Goal: Task Accomplishment & Management: Manage account settings

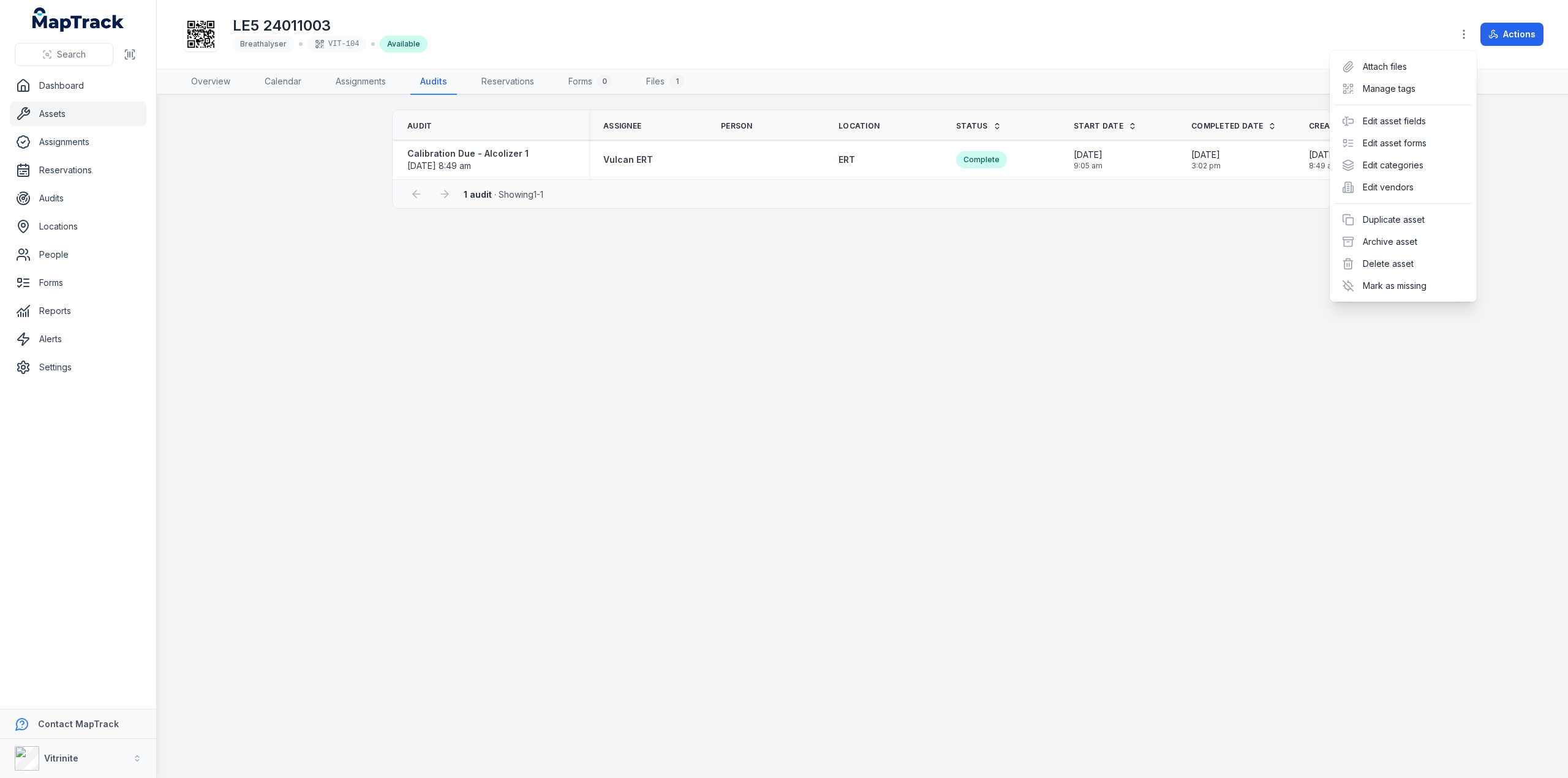
click at [276, 303] on div "Toggle Navigation LE5 24011003 Breathalyser VIT-104 Available Actions Overview …" at bounding box center [862, 389] width 1411 height 778
click at [29, 191] on icon at bounding box center [22, 198] width 15 height 15
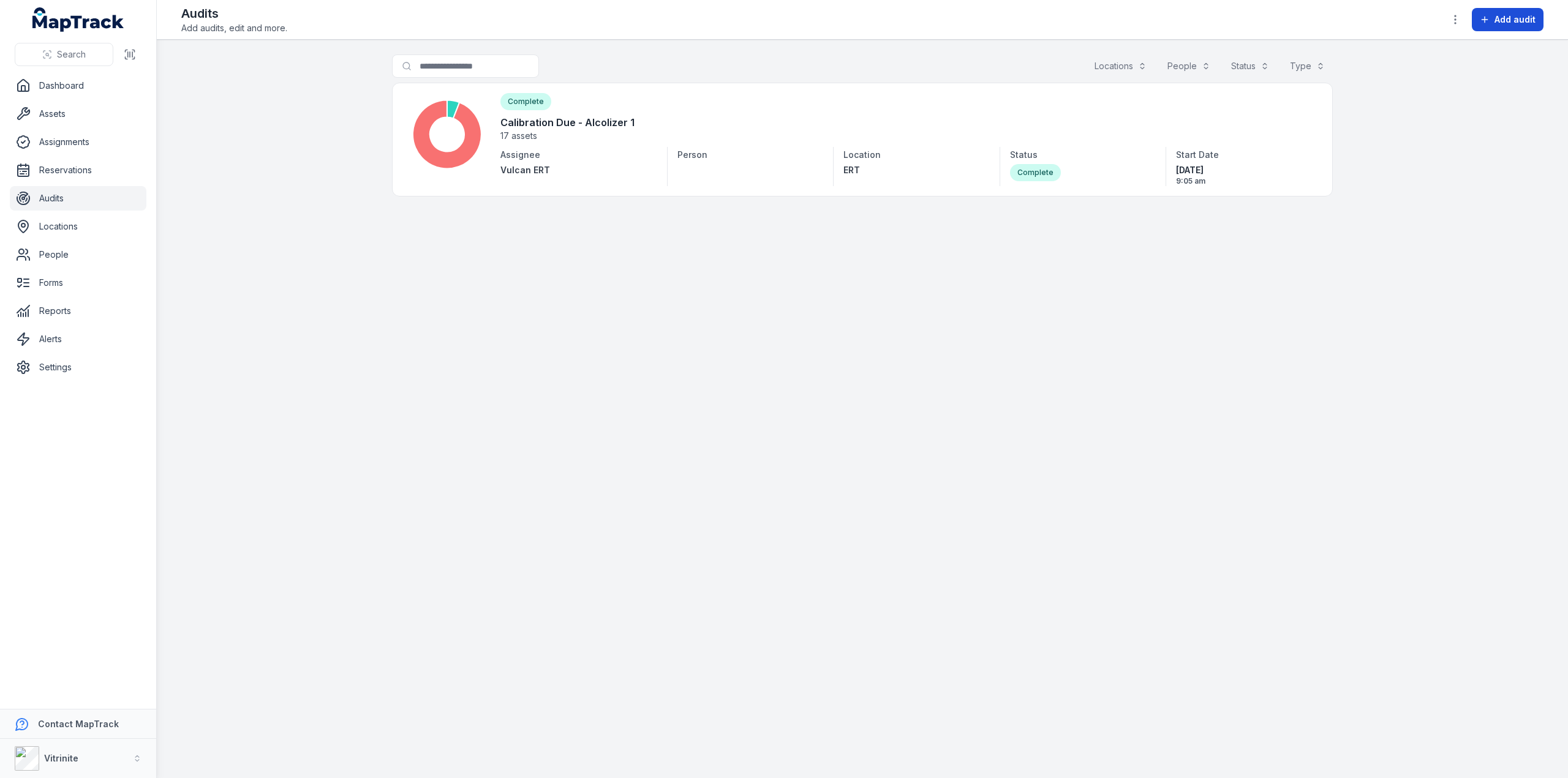
click at [1506, 16] on span "Add audit" at bounding box center [1515, 20] width 41 height 12
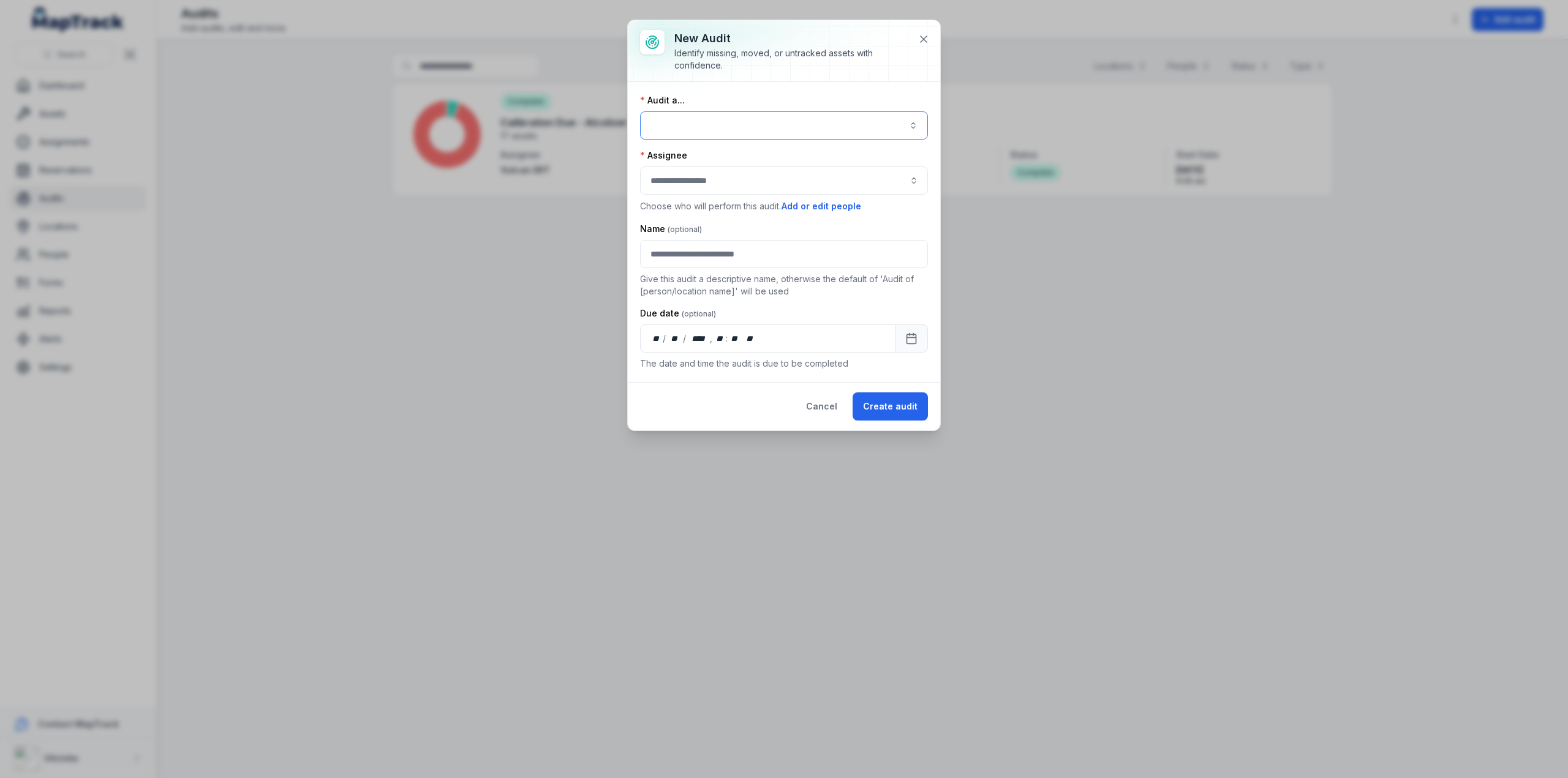
click at [685, 122] on button "button" at bounding box center [784, 125] width 288 height 28
click at [710, 82] on div "Audit a... Assignee Choose who will perform this audit. Add or edit people Name…" at bounding box center [784, 232] width 312 height 300
click at [700, 175] on input "audit-add:assignee_id-label" at bounding box center [784, 180] width 288 height 28
click at [737, 89] on div "Audit a... Assignee Choose who will perform this audit. Add or edit people Name…" at bounding box center [784, 232] width 312 height 300
click at [823, 405] on button "Cancel" at bounding box center [821, 407] width 52 height 28
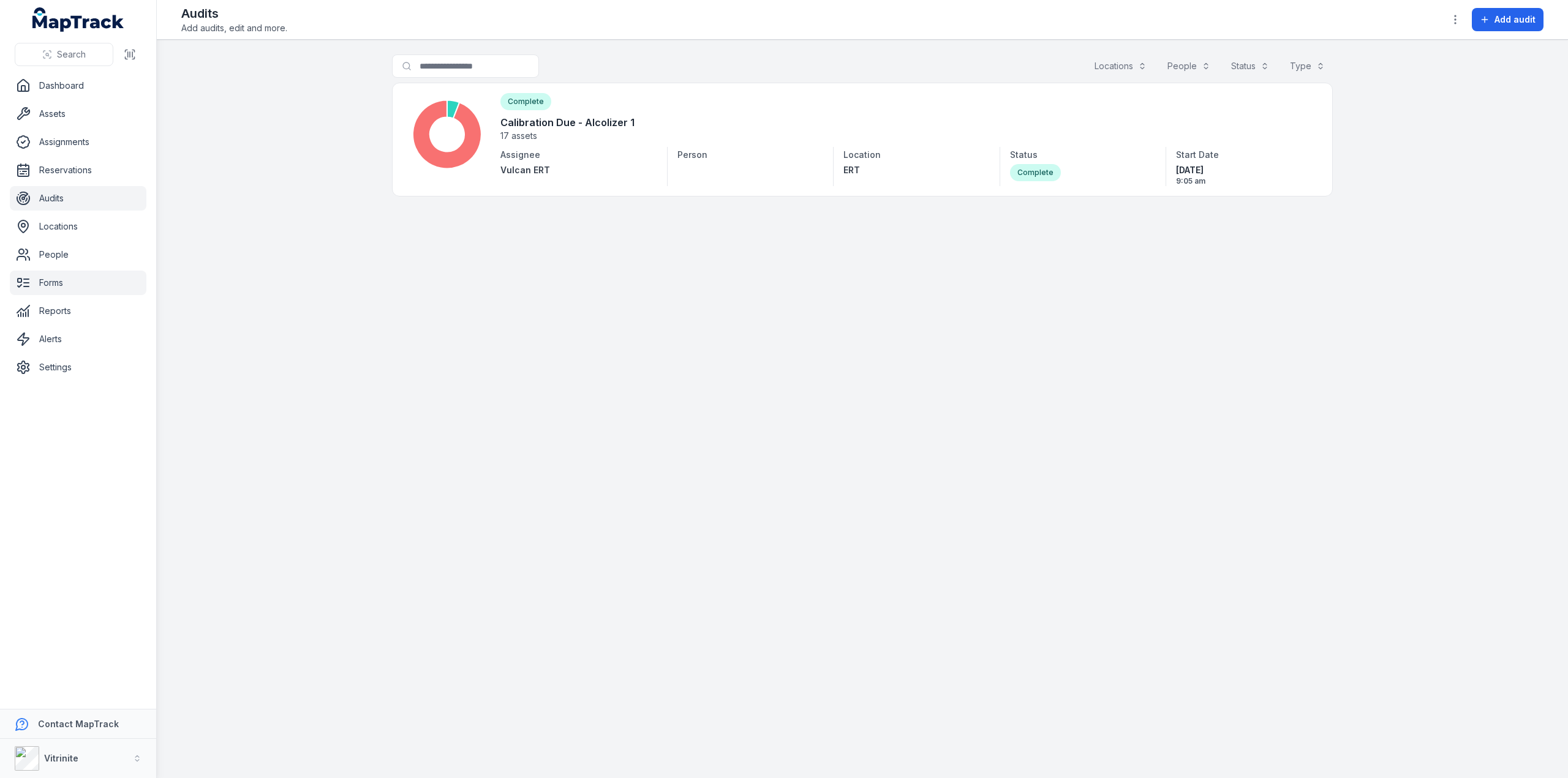
click at [52, 281] on link "Forms" at bounding box center [78, 283] width 136 height 24
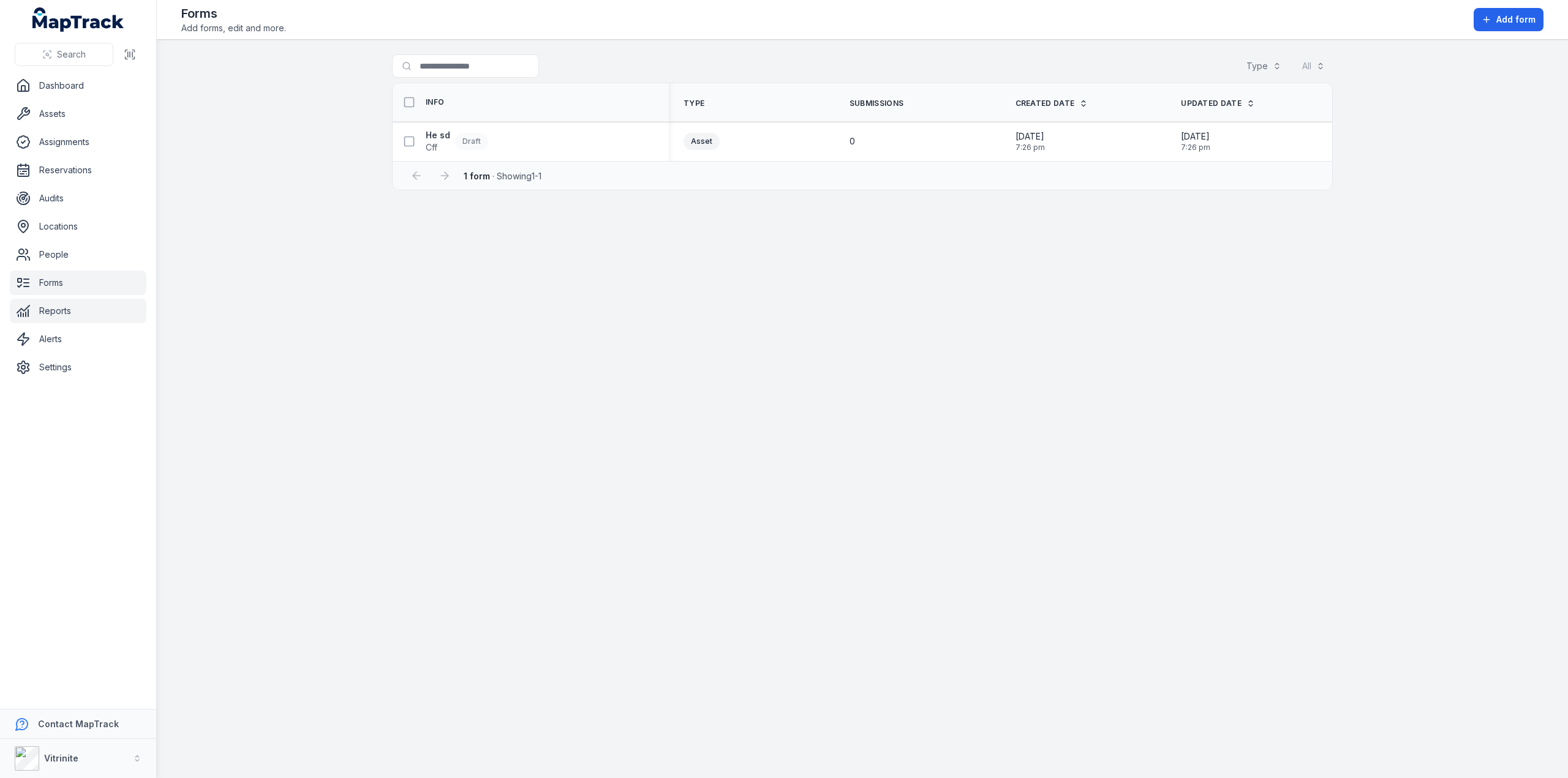
click at [61, 316] on link "Reports" at bounding box center [78, 311] width 136 height 24
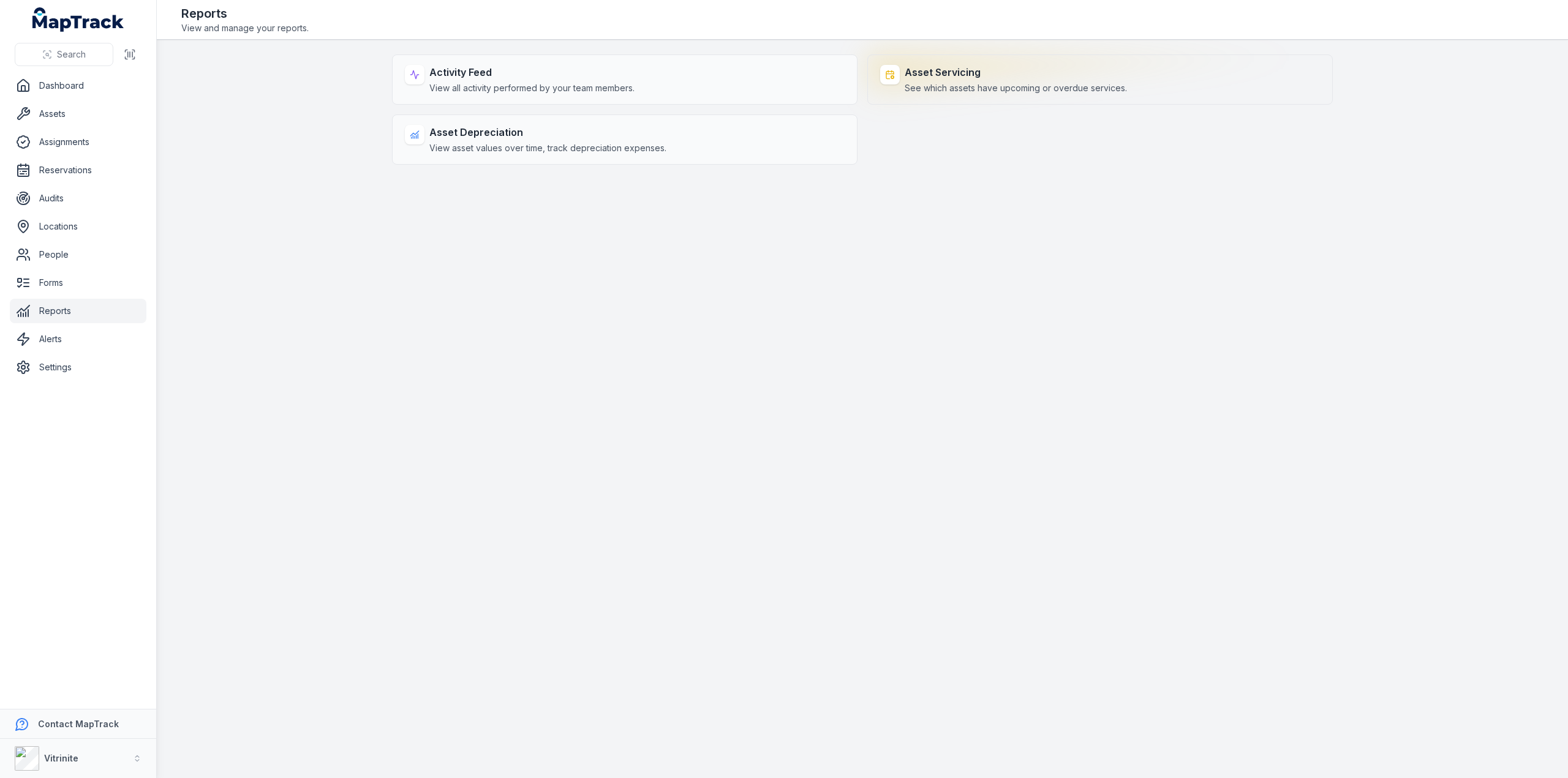
click at [1031, 75] on strong "Asset Servicing" at bounding box center [1016, 72] width 222 height 15
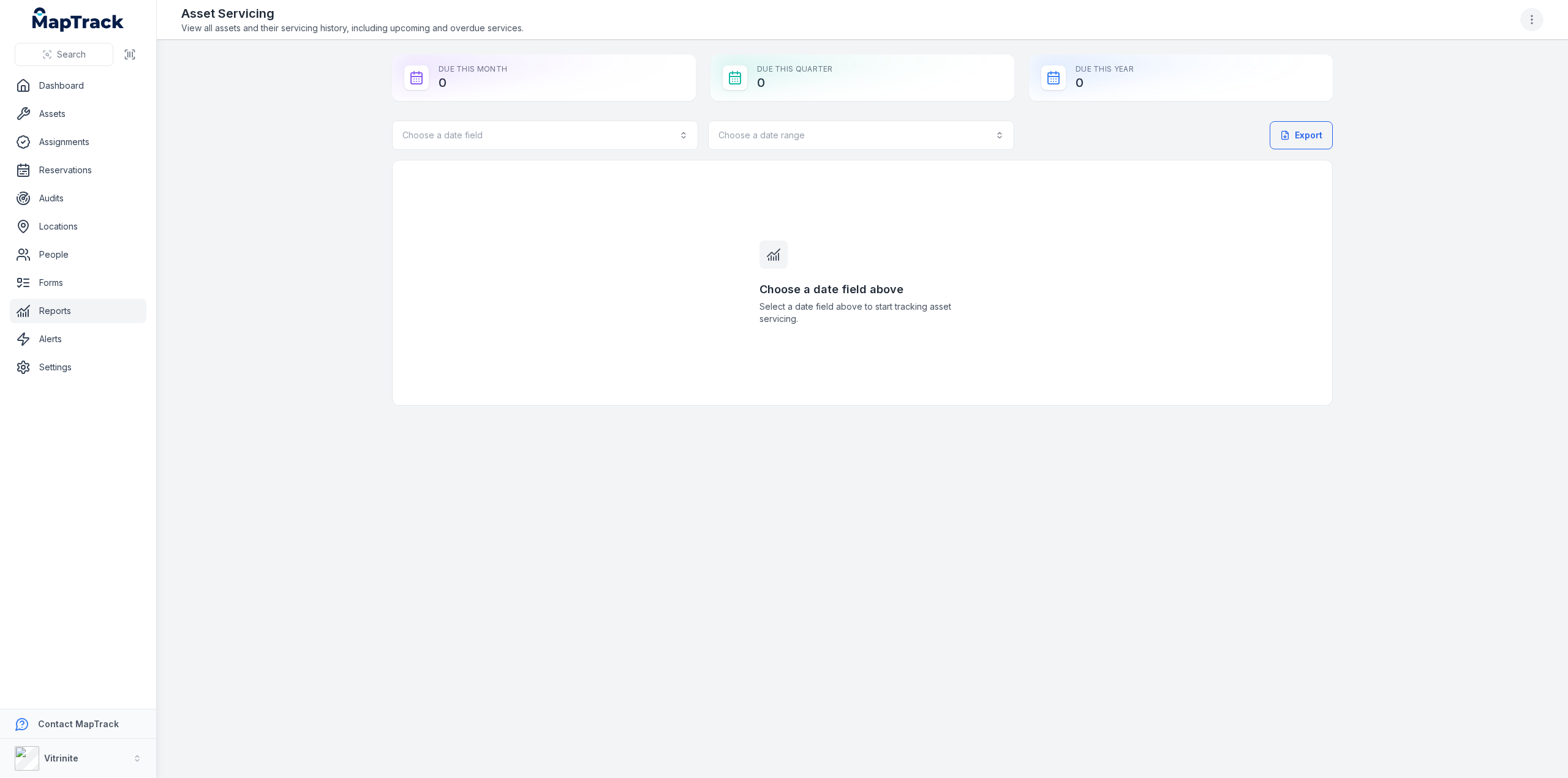
click at [1536, 20] on icon "button" at bounding box center [1532, 20] width 12 height 12
click at [346, 231] on div "Toggle Navigation Asset Servicing View all assets and their servicing history, …" at bounding box center [862, 389] width 1411 height 778
click at [53, 193] on link "Audits" at bounding box center [78, 198] width 136 height 24
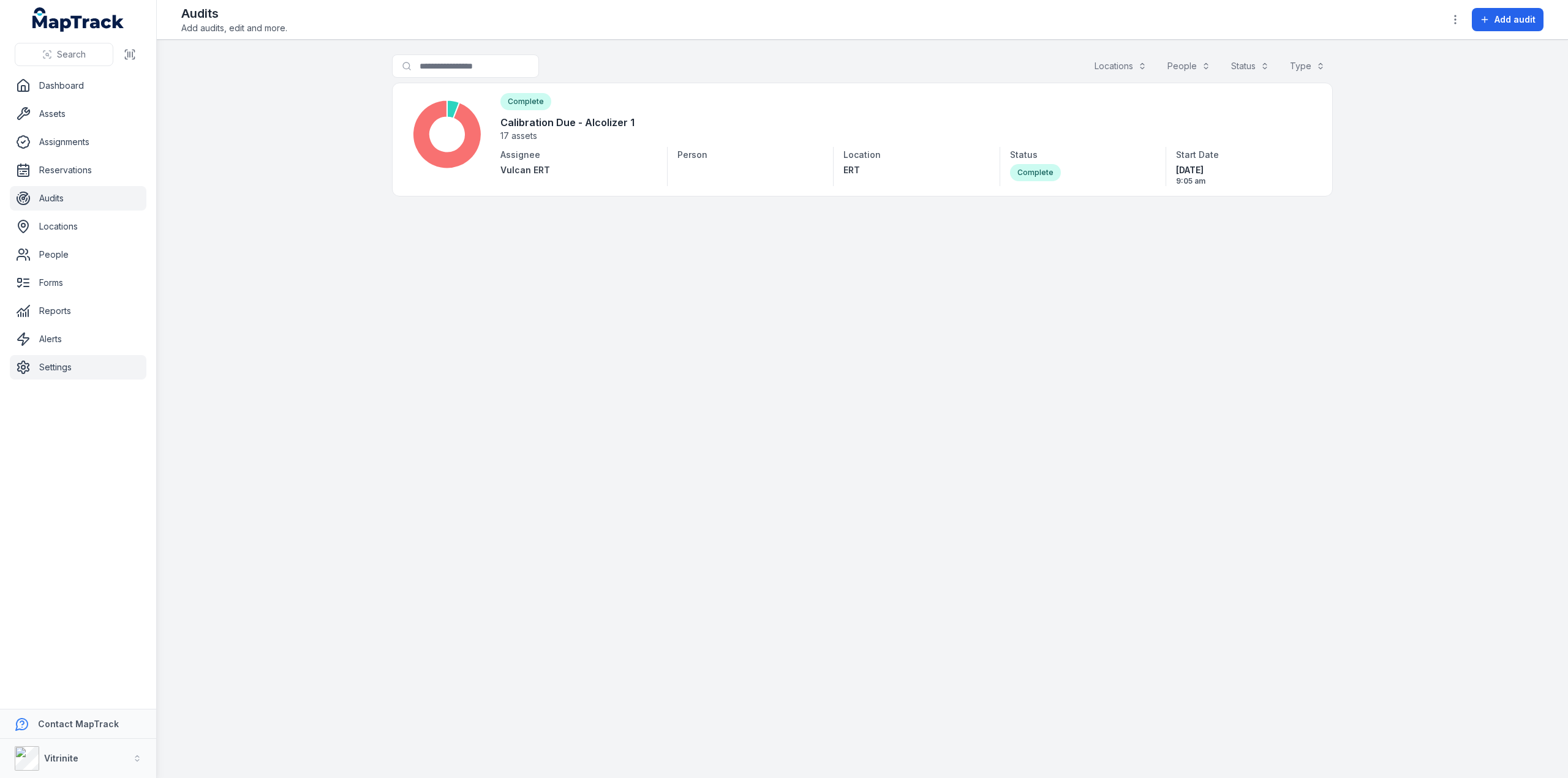
click at [49, 366] on link "Settings" at bounding box center [78, 367] width 136 height 24
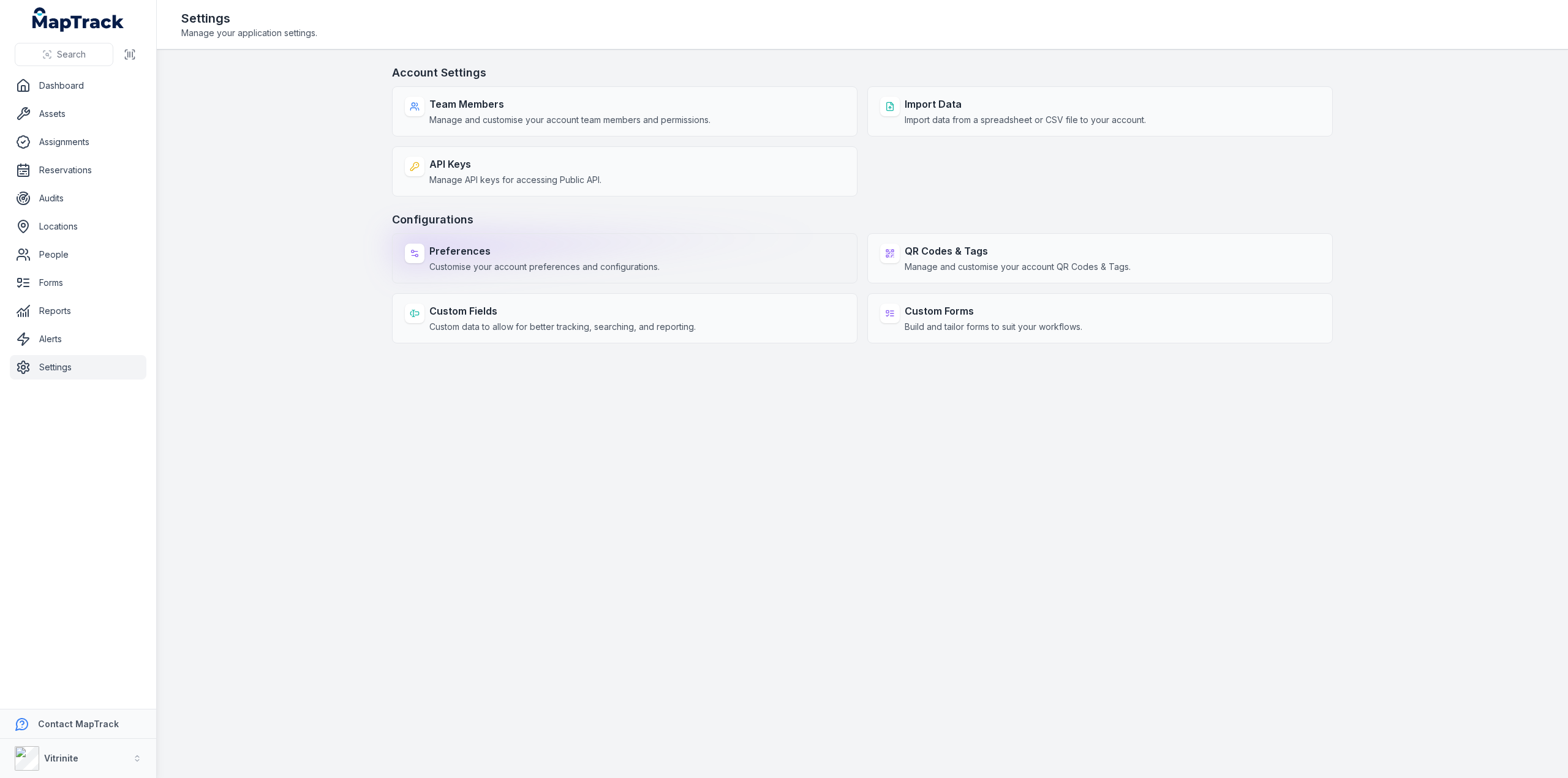
click at [626, 255] on strong "Preferences" at bounding box center [544, 251] width 230 height 15
select select "***"
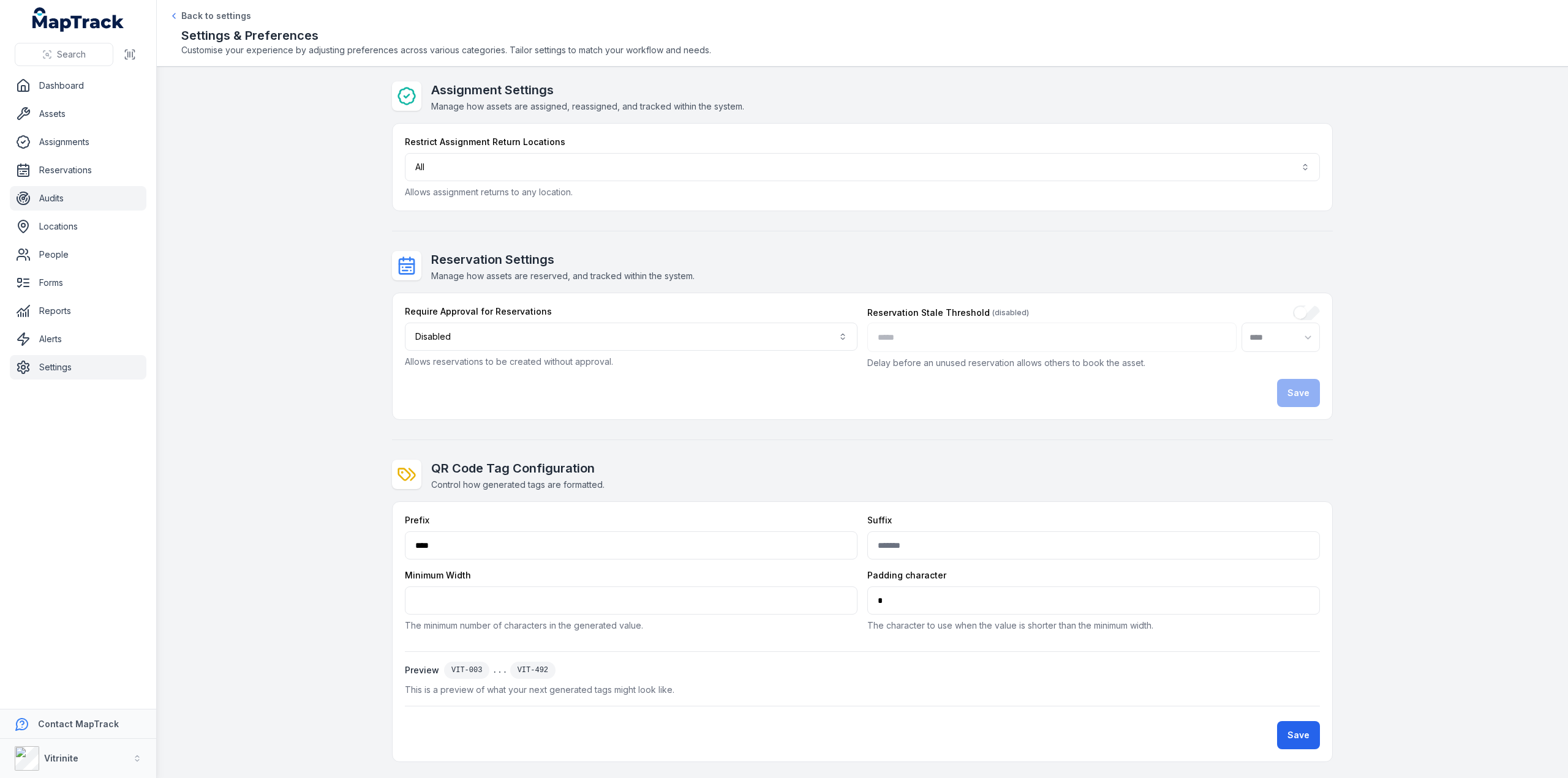
click at [47, 200] on link "Audits" at bounding box center [78, 198] width 136 height 24
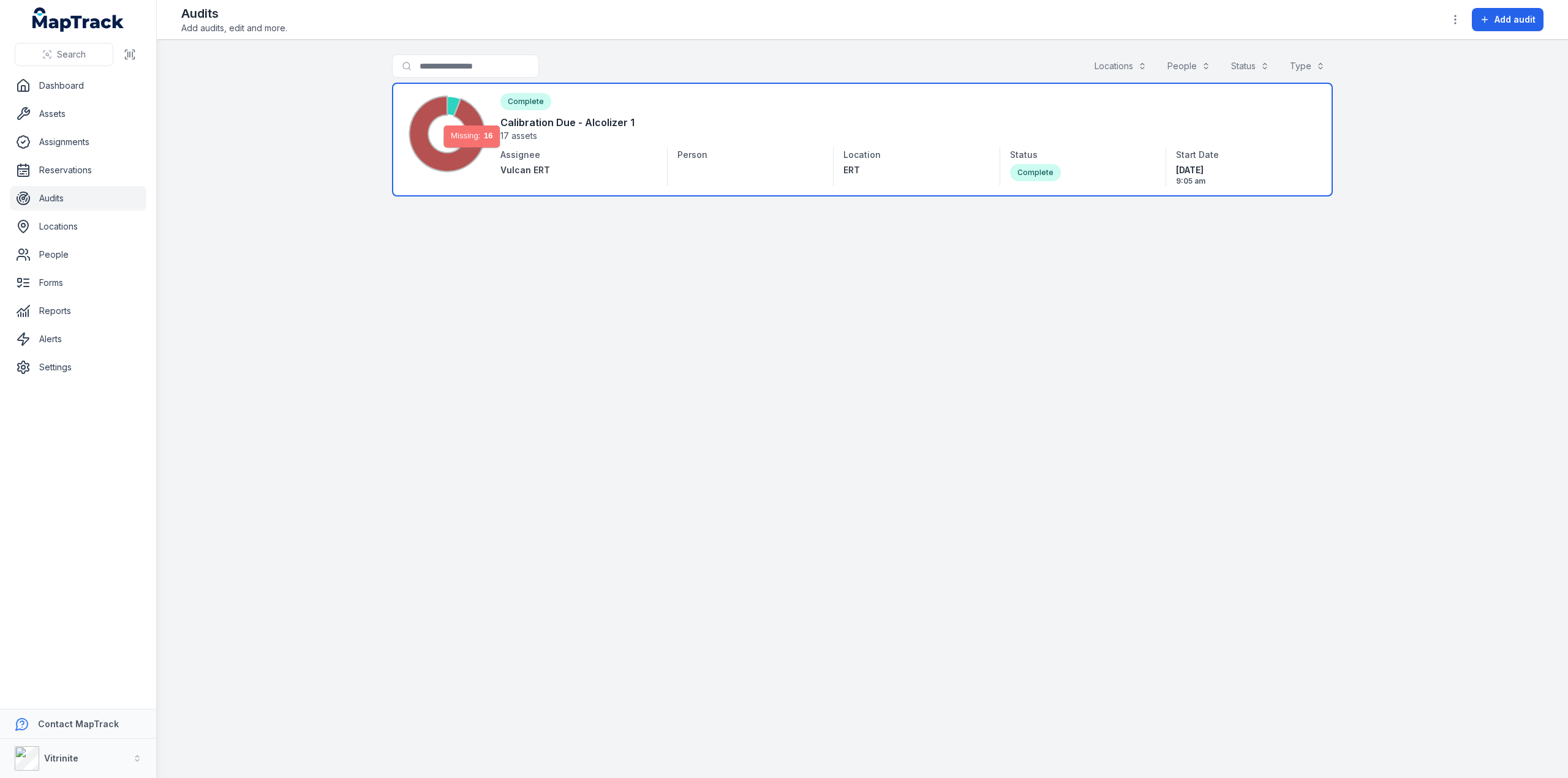
click at [468, 150] on icon at bounding box center [447, 134] width 75 height 75
click at [541, 120] on link at bounding box center [863, 140] width 941 height 114
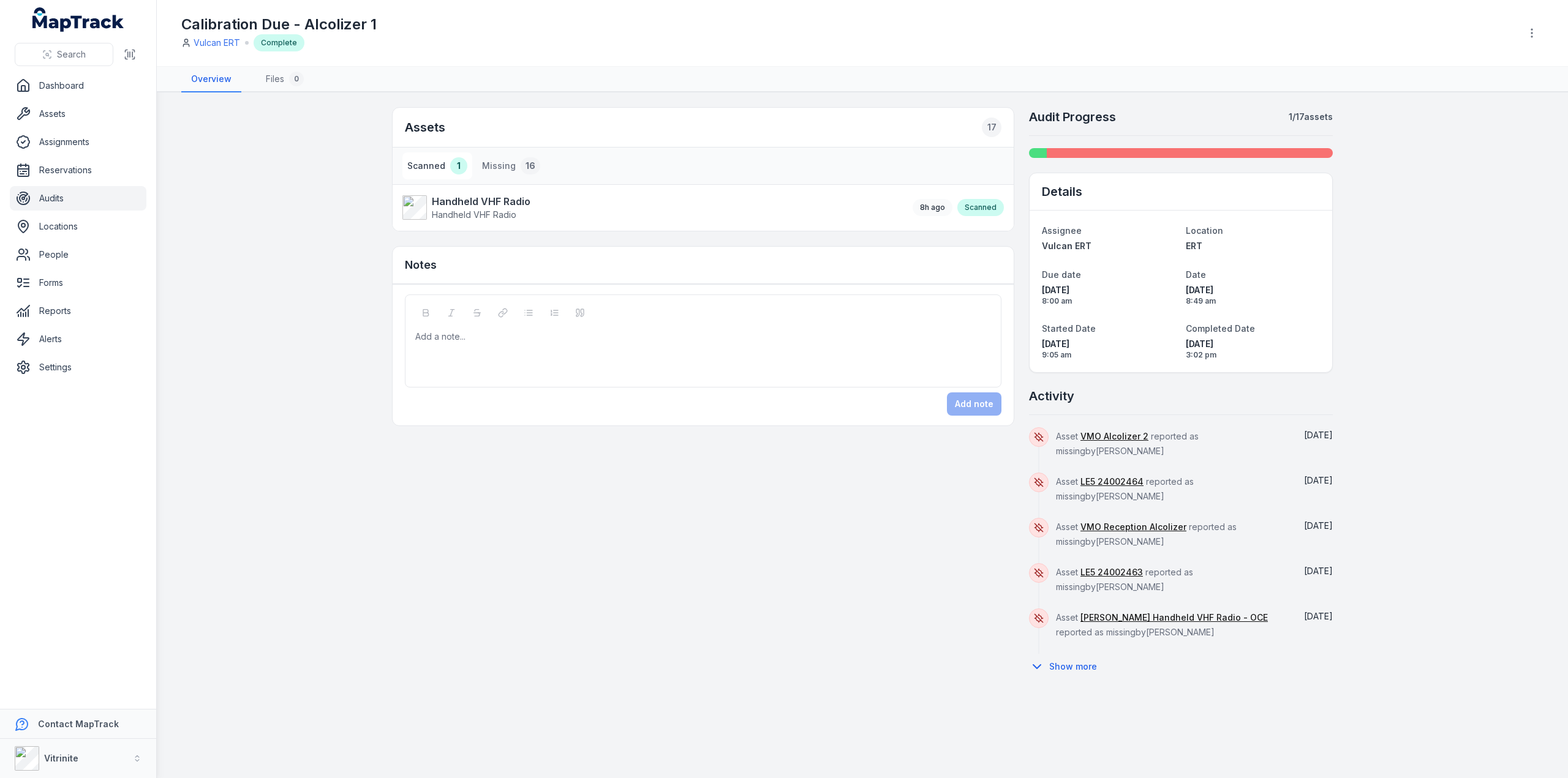
click at [988, 204] on div "Scanned" at bounding box center [981, 208] width 47 height 17
click at [1526, 30] on icon "button" at bounding box center [1532, 33] width 12 height 12
click at [1450, 92] on div "Edit audit fields" at bounding box center [1470, 98] width 137 height 22
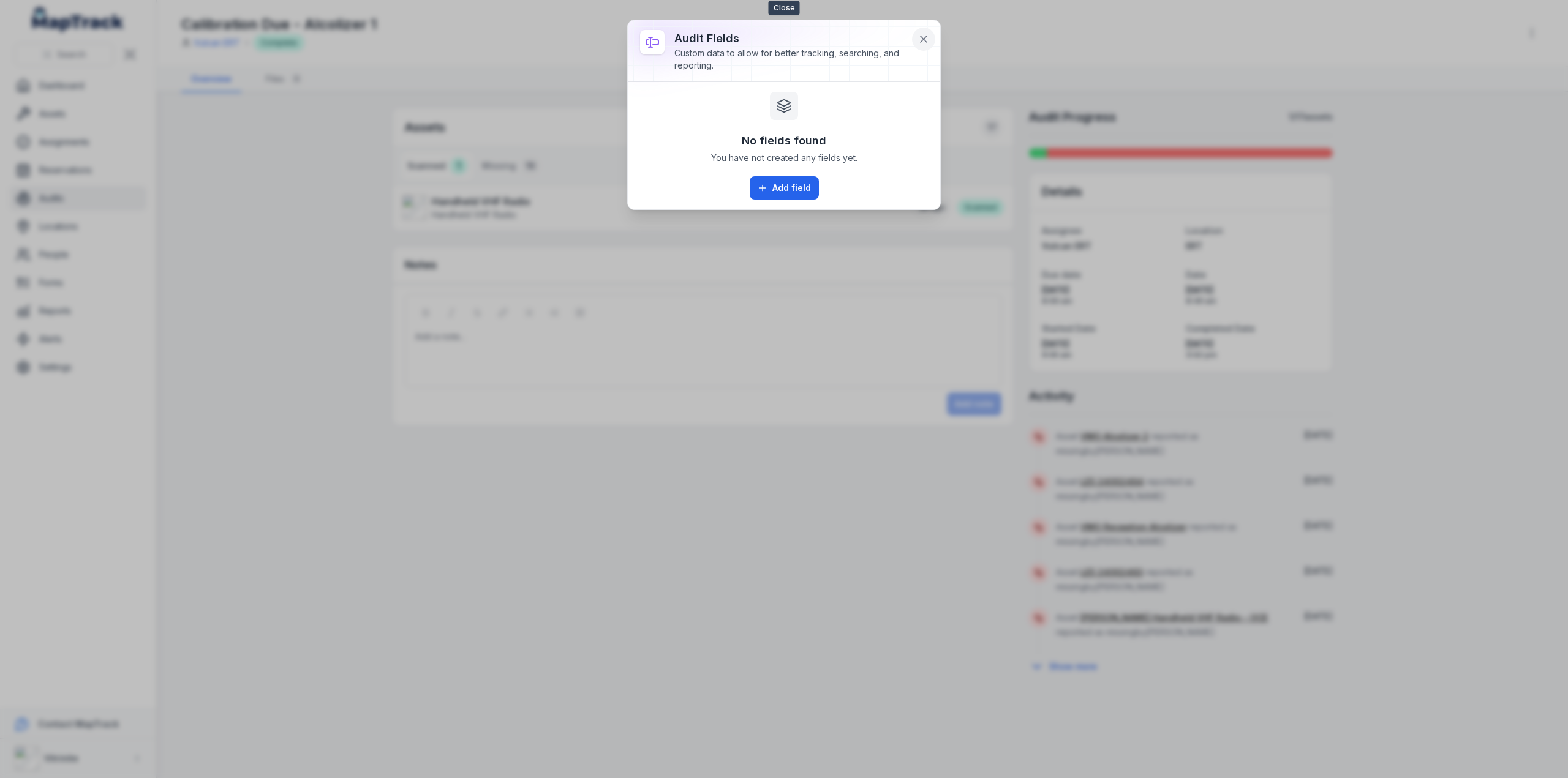
click at [925, 37] on icon at bounding box center [923, 39] width 6 height 6
